Goal: Information Seeking & Learning: Find specific fact

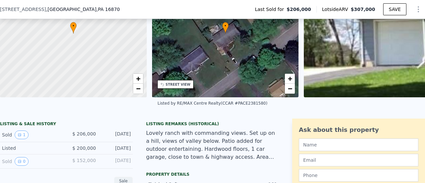
scroll to position [68, 0]
click at [23, 139] on button "1" at bounding box center [22, 134] width 14 height 9
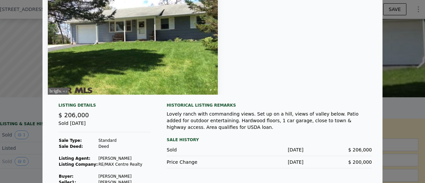
scroll to position [0, 0]
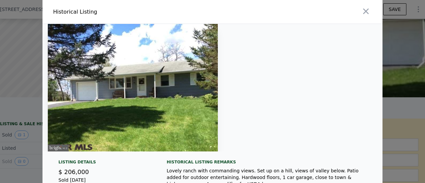
click at [129, 112] on img at bounding box center [133, 87] width 170 height 127
click at [365, 12] on icon "button" at bounding box center [365, 11] width 9 height 9
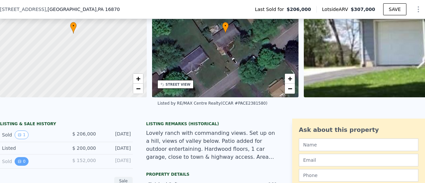
click at [18, 163] on icon "View historical data" at bounding box center [20, 161] width 4 height 4
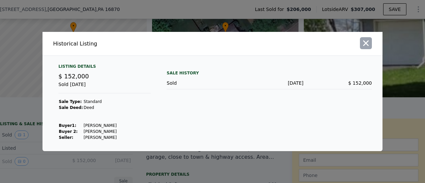
click at [365, 45] on icon "button" at bounding box center [365, 42] width 9 height 9
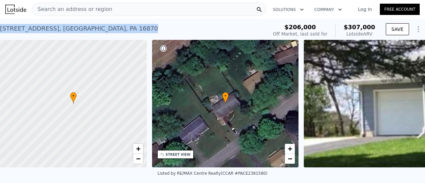
drag, startPoint x: 113, startPoint y: 30, endPoint x: 0, endPoint y: 33, distance: 112.9
click at [0, 33] on div "[STREET_ADDRESS] Sold [DATE] for $206k (~ARV $307k )" at bounding box center [132, 30] width 265 height 19
copy div "[STREET_ADDRESS]"
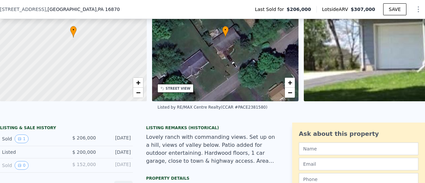
scroll to position [130, 0]
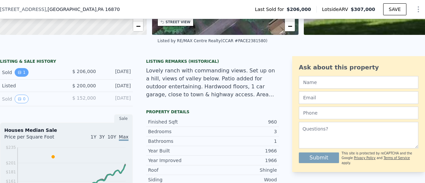
click at [23, 76] on button "1" at bounding box center [22, 72] width 14 height 9
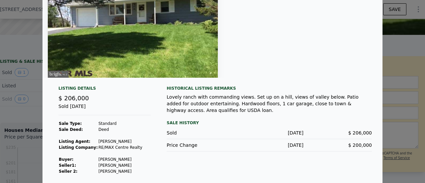
scroll to position [75, 0]
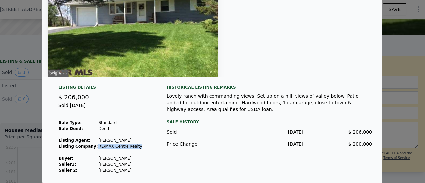
drag, startPoint x: 130, startPoint y: 146, endPoint x: 92, endPoint y: 144, distance: 38.5
click at [98, 144] on td "RE/MAX Centre Realty" at bounding box center [120, 146] width 44 height 6
drag, startPoint x: 92, startPoint y: 139, endPoint x: 129, endPoint y: 146, distance: 38.5
click at [129, 146] on tbody "Sale Type: Standard Sale Deed: Deed Listing Agent: [PERSON_NAME] Listing Compan…" at bounding box center [100, 146] width 84 height 54
copy tbody "[PERSON_NAME] Listing Company: RE/MAX Centre Realty"
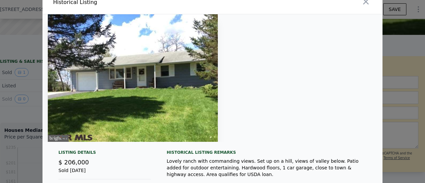
scroll to position [8, 0]
